Goal: Find specific page/section: Find specific page/section

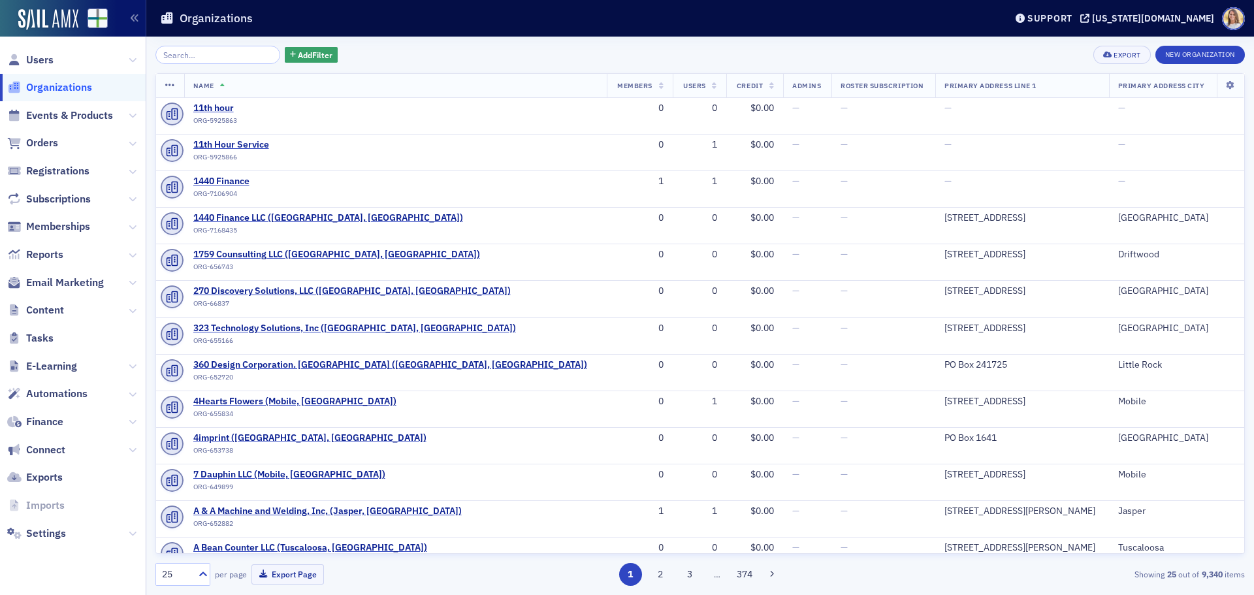
click at [215, 54] on input "search" at bounding box center [217, 55] width 125 height 18
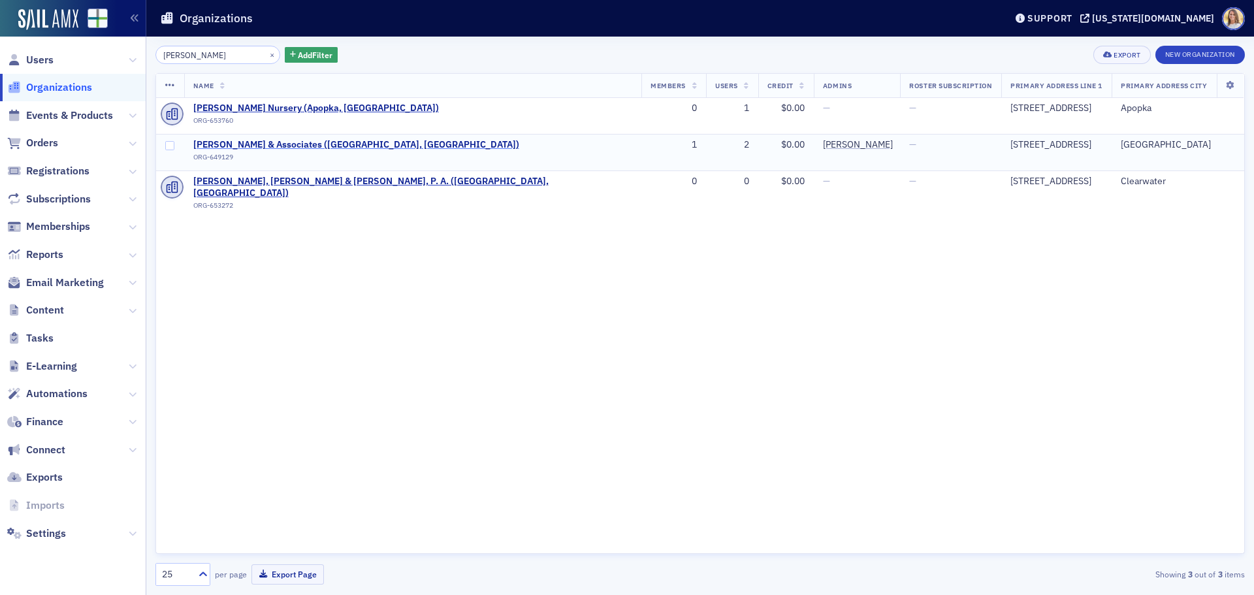
type input "[PERSON_NAME]"
click at [272, 143] on span "[PERSON_NAME] & Associates ([GEOGRAPHIC_DATA], [GEOGRAPHIC_DATA])" at bounding box center [356, 145] width 326 height 12
select select "US"
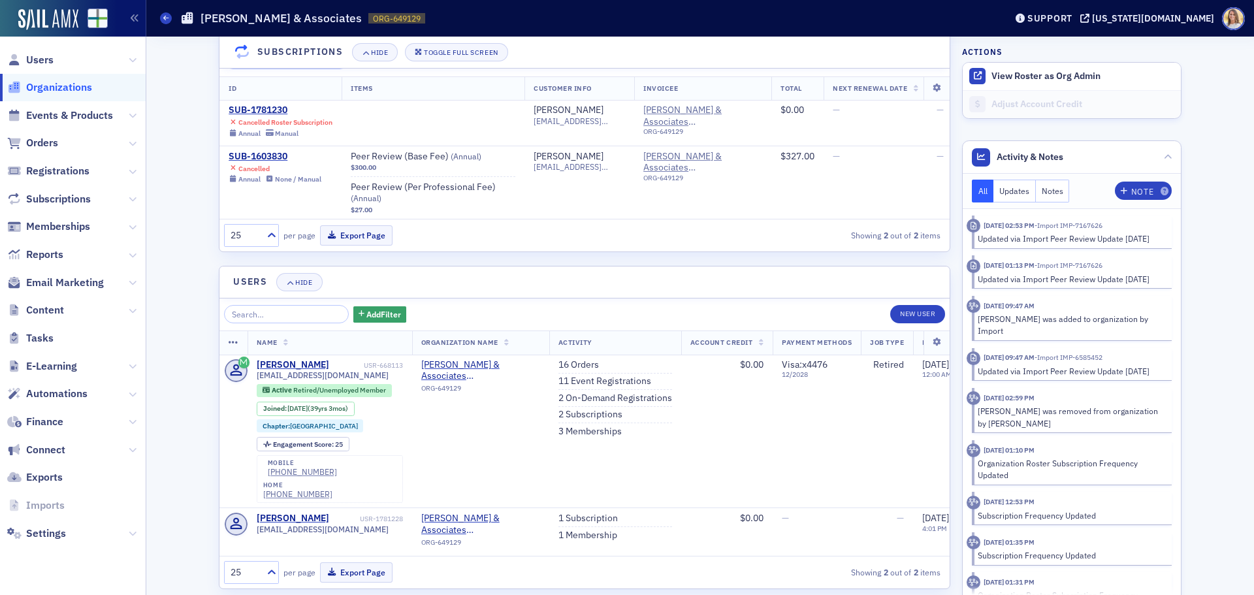
scroll to position [1014, 0]
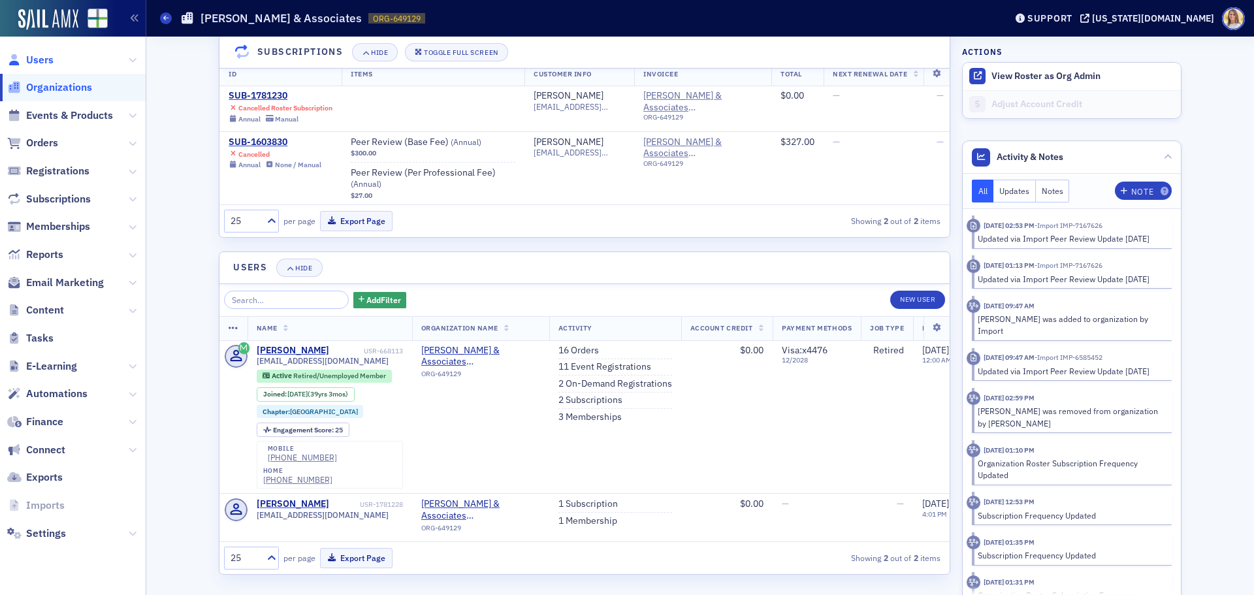
click at [30, 61] on span "Users" at bounding box center [39, 60] width 27 height 14
